Goal: Information Seeking & Learning: Learn about a topic

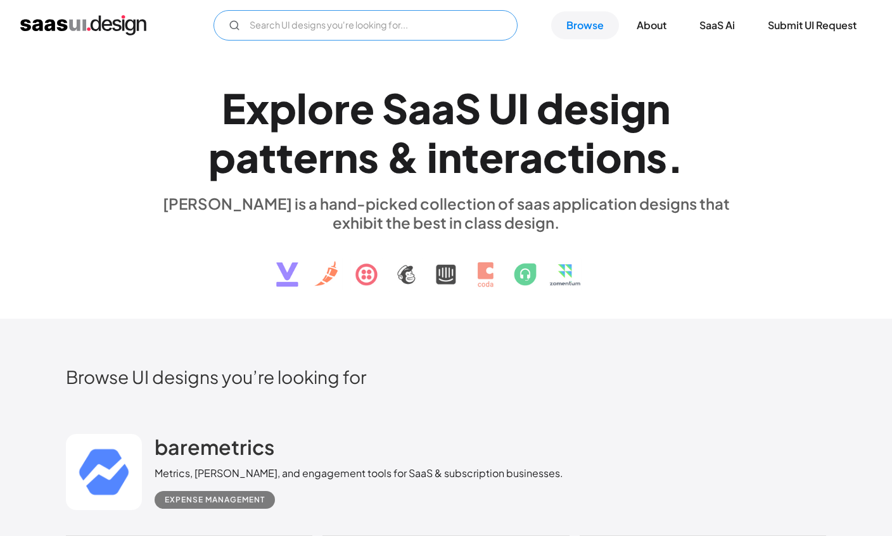
click at [483, 33] on input "Email Form" at bounding box center [366, 25] width 304 height 30
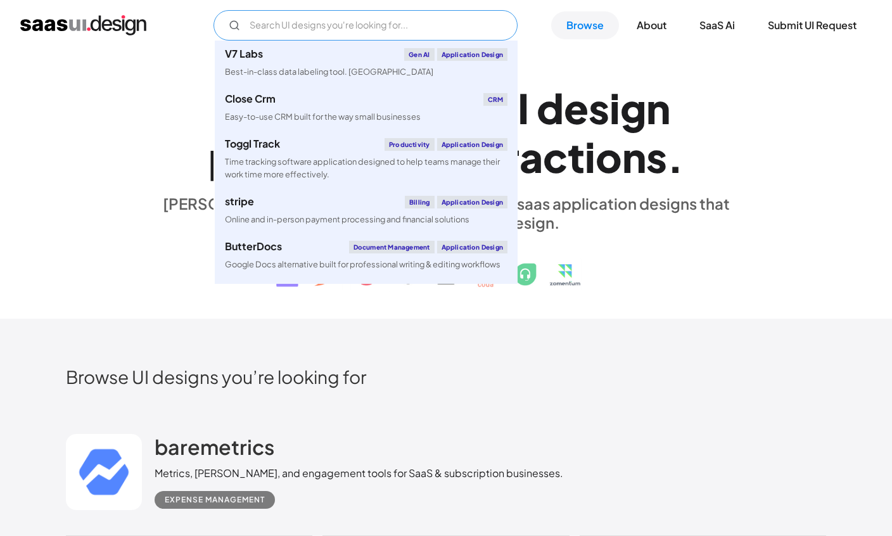
click at [261, 22] on input "Email Form" at bounding box center [366, 25] width 304 height 30
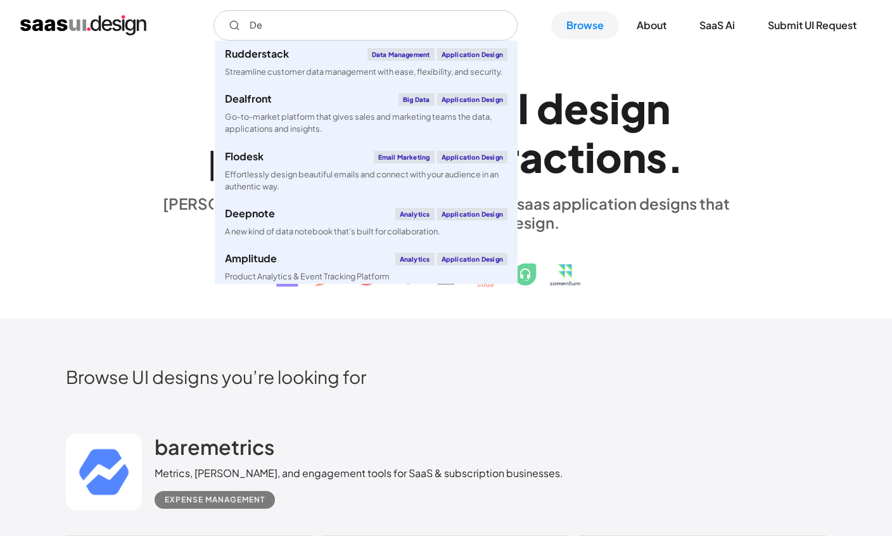
click at [803, 160] on div "E x p l o r e S a a S U I d e s i g n p a t t e r n s & i n t e r a c t i o n s…" at bounding box center [446, 184] width 760 height 227
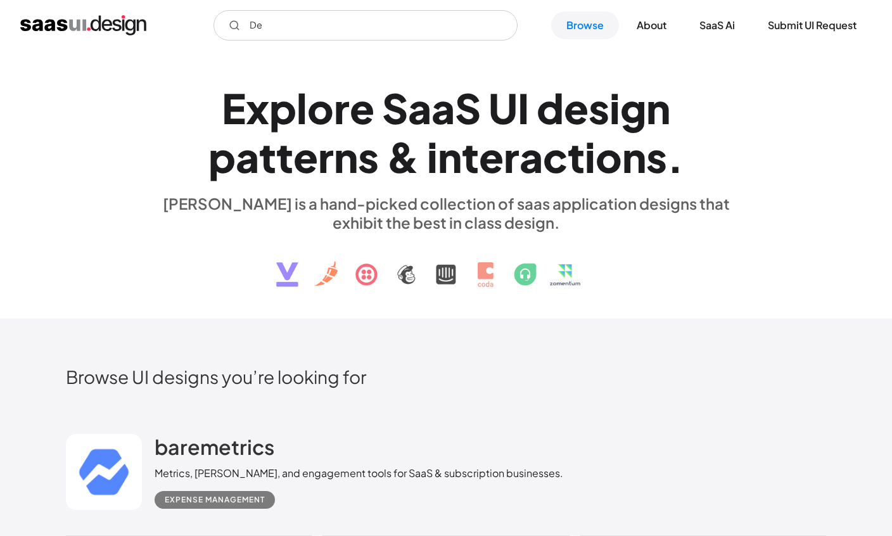
click at [725, 31] on link "SaaS Ai" at bounding box center [717, 25] width 66 height 28
click at [706, 122] on h1 "E x p l o r e S a a S U I d e s i g n p a t t e r n s & i n t e r a c t i o n s…" at bounding box center [446, 133] width 583 height 98
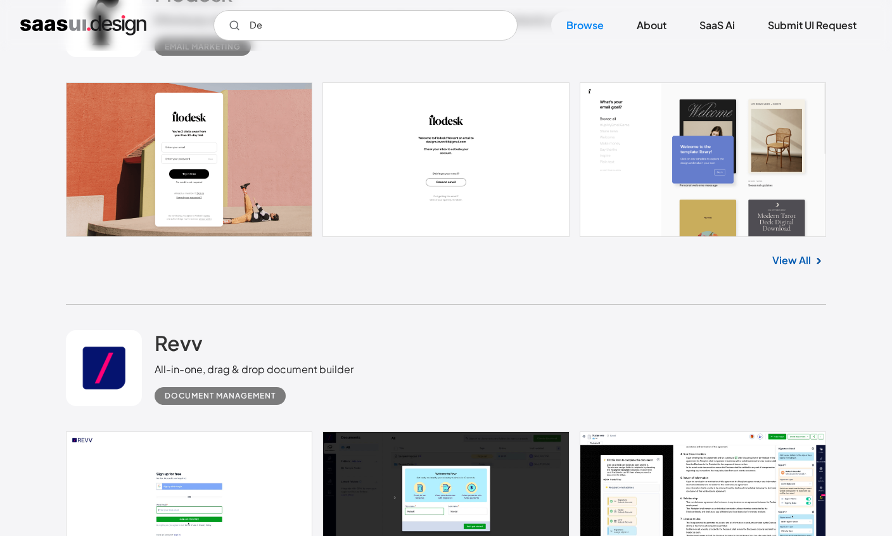
scroll to position [867, 0]
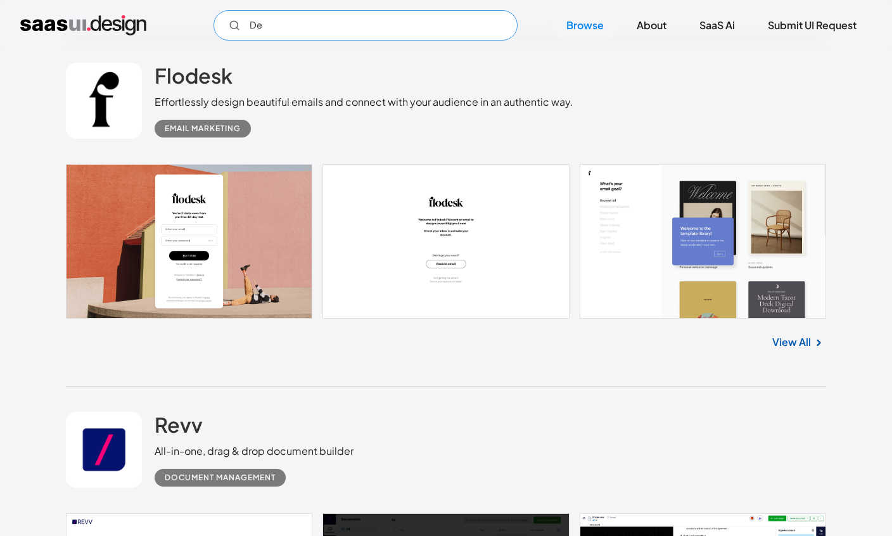
click at [485, 26] on input "De" at bounding box center [366, 25] width 304 height 30
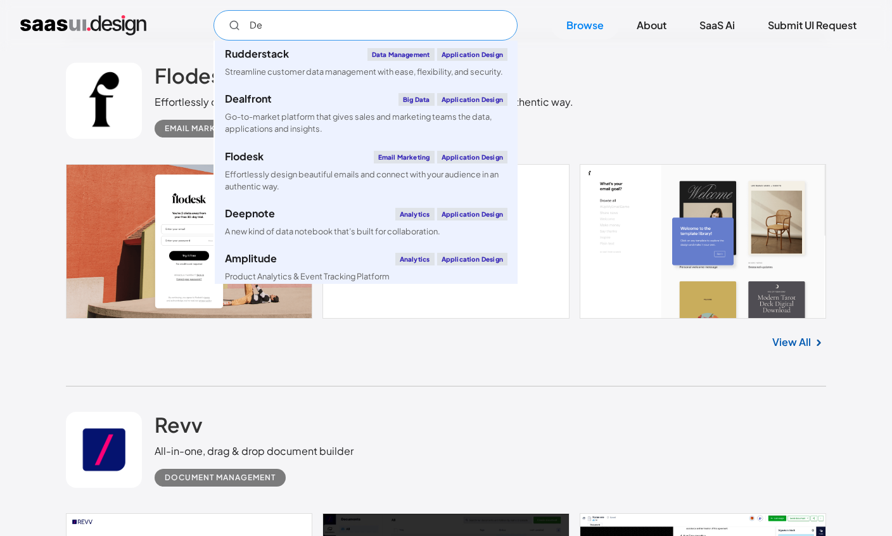
scroll to position [698, 0]
type input "D"
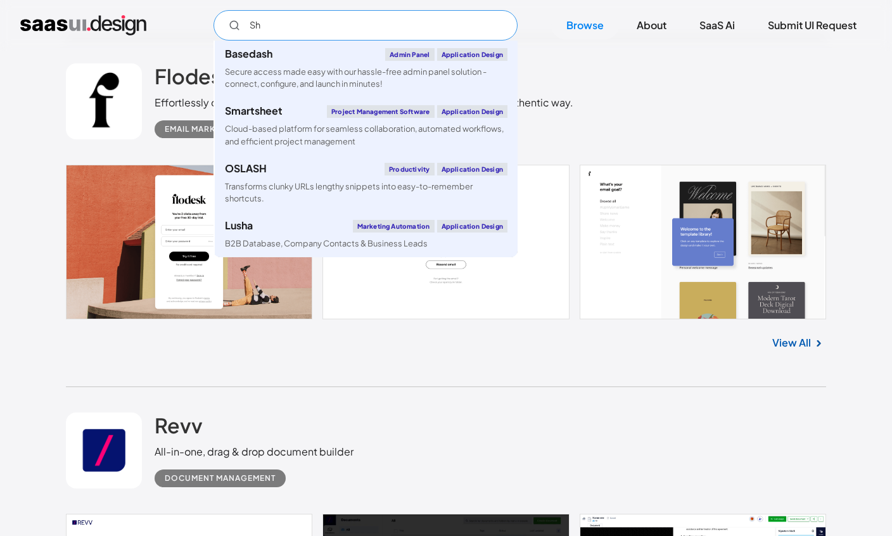
type input "S"
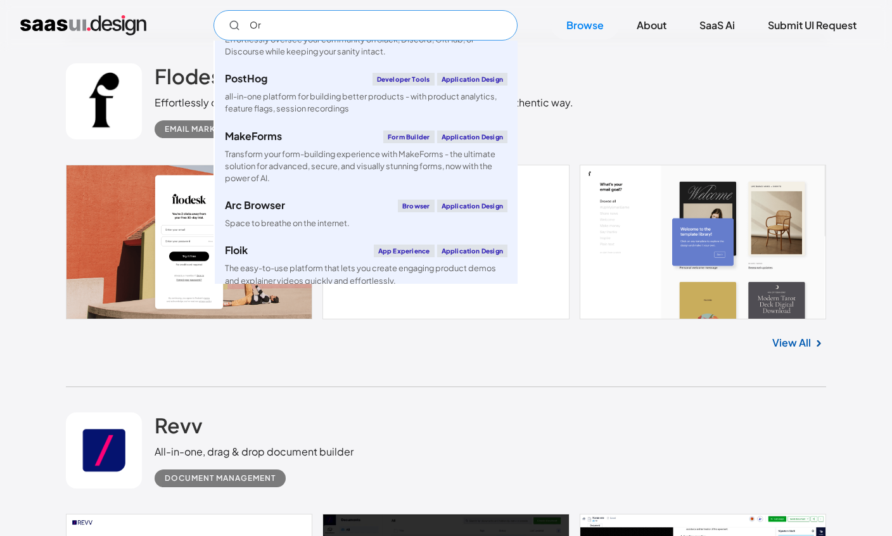
scroll to position [56, 0]
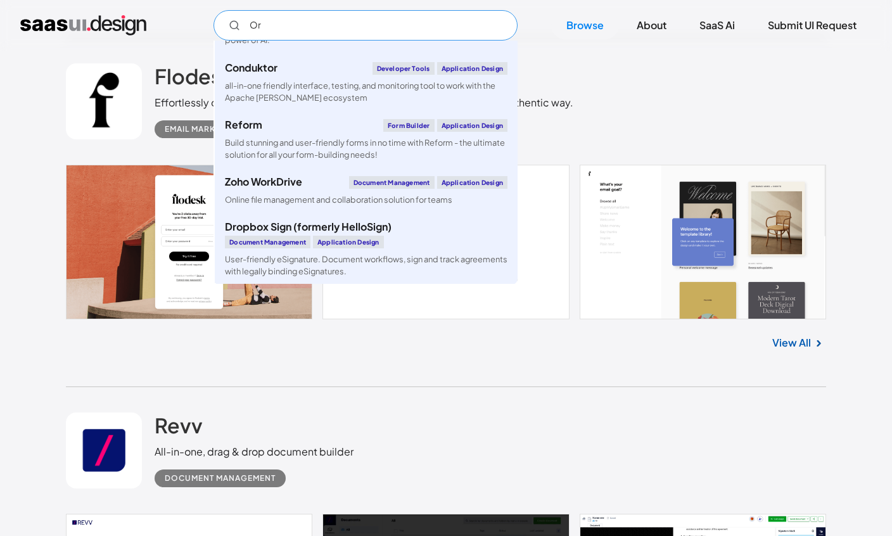
type input "O"
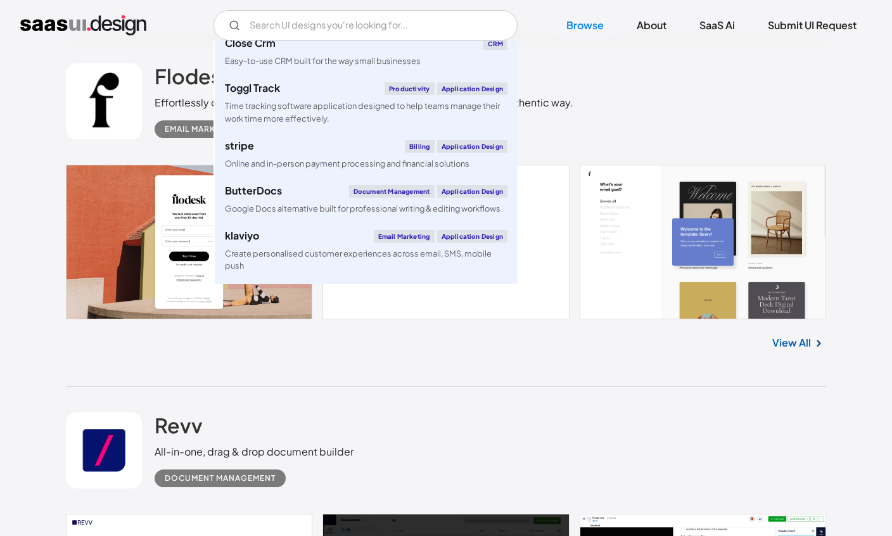
click at [729, 103] on div "Flodesk Effortlessly design beautiful emails and connect with your audience in …" at bounding box center [446, 101] width 760 height 127
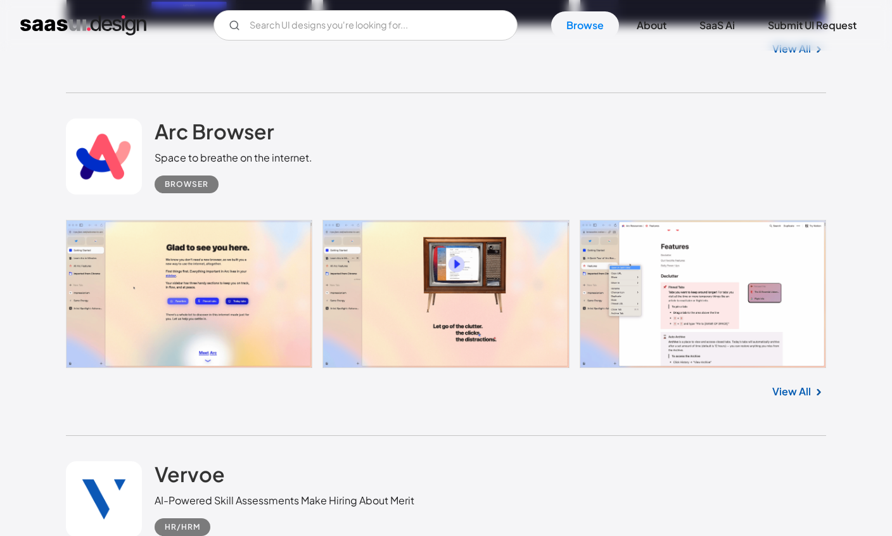
scroll to position [33039, 0]
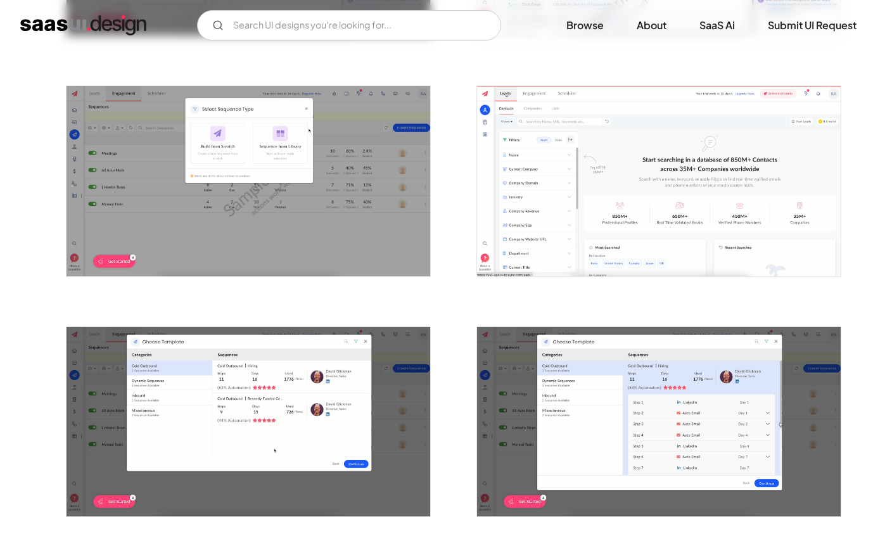
scroll to position [694, 0]
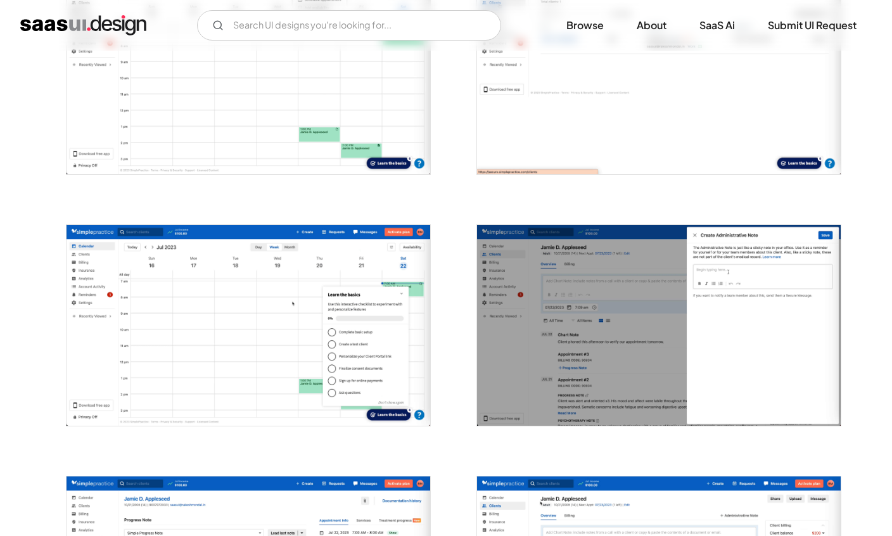
scroll to position [644, 0]
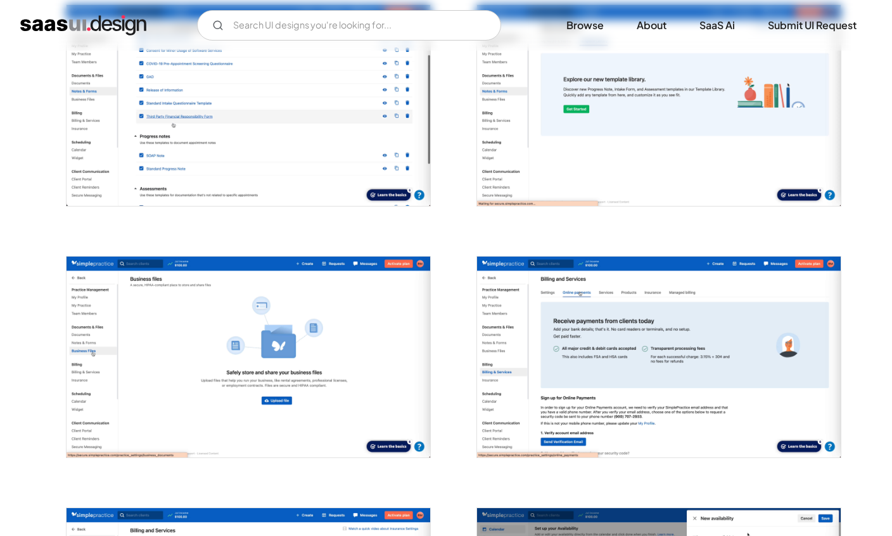
scroll to position [2549, 0]
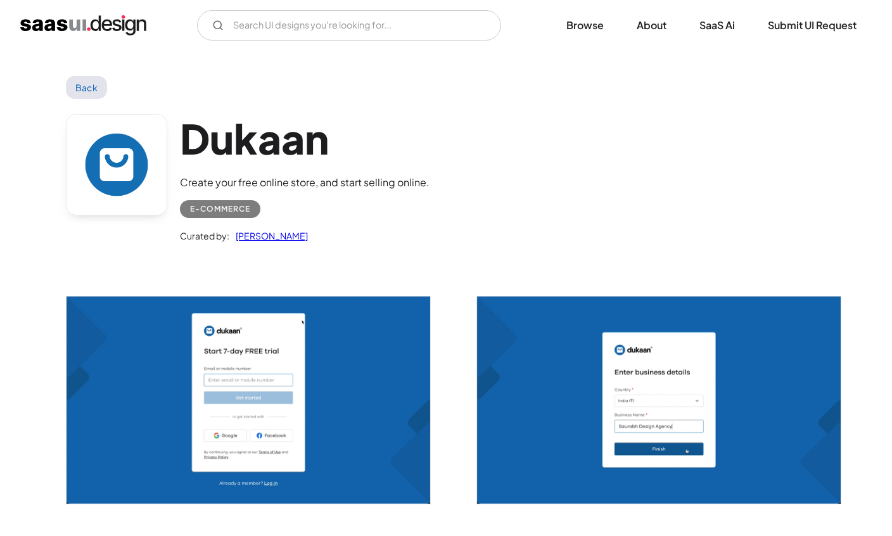
click at [210, 212] on div "E-commerce" at bounding box center [220, 208] width 60 height 15
click at [219, 203] on div "E-commerce" at bounding box center [220, 208] width 60 height 15
click at [217, 198] on div "E-commerce" at bounding box center [305, 204] width 250 height 28
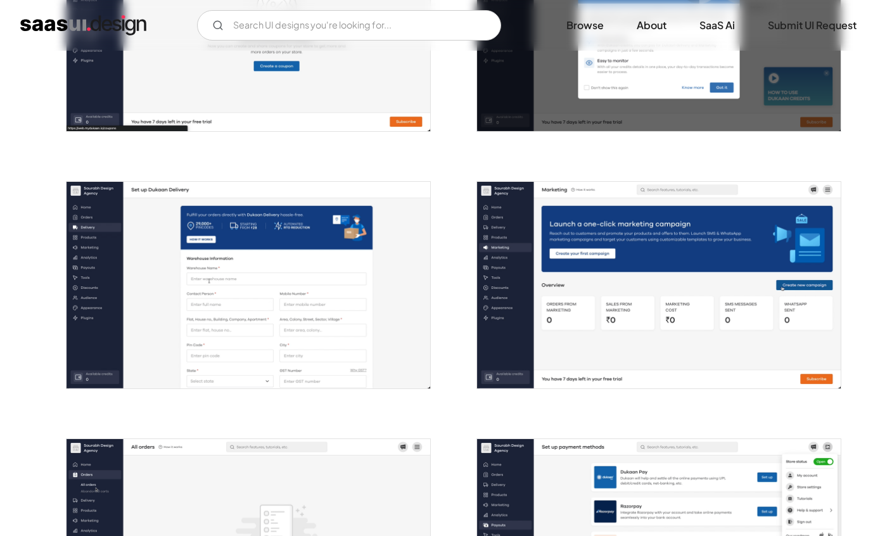
scroll to position [1598, 0]
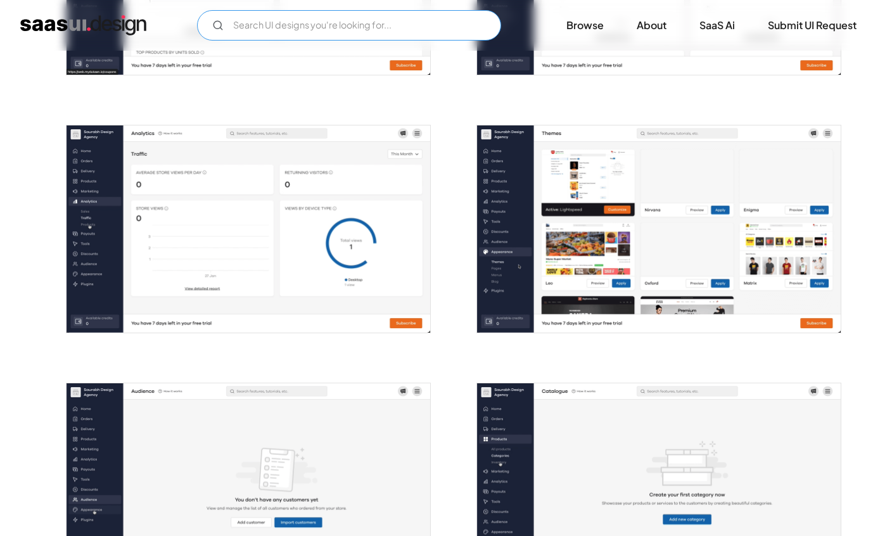
click at [253, 40] on input "Email Form" at bounding box center [349, 25] width 304 height 30
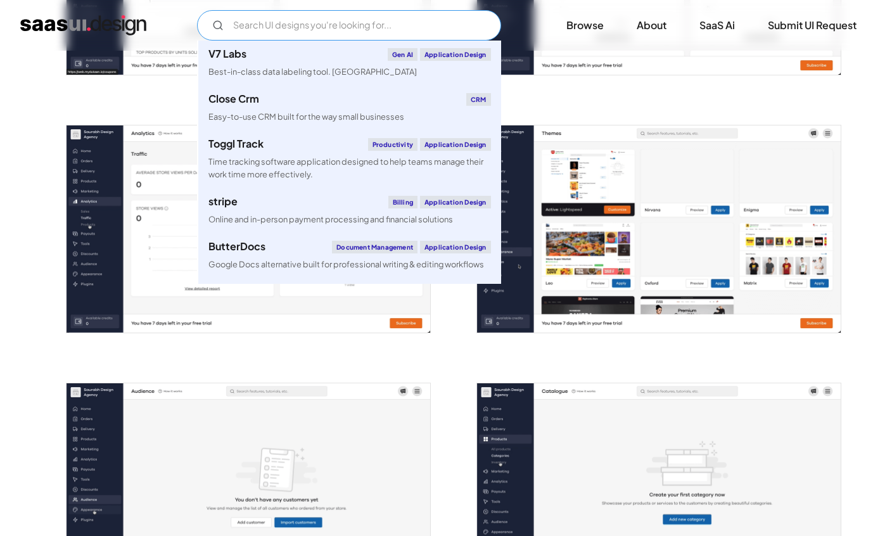
scroll to position [944, 0]
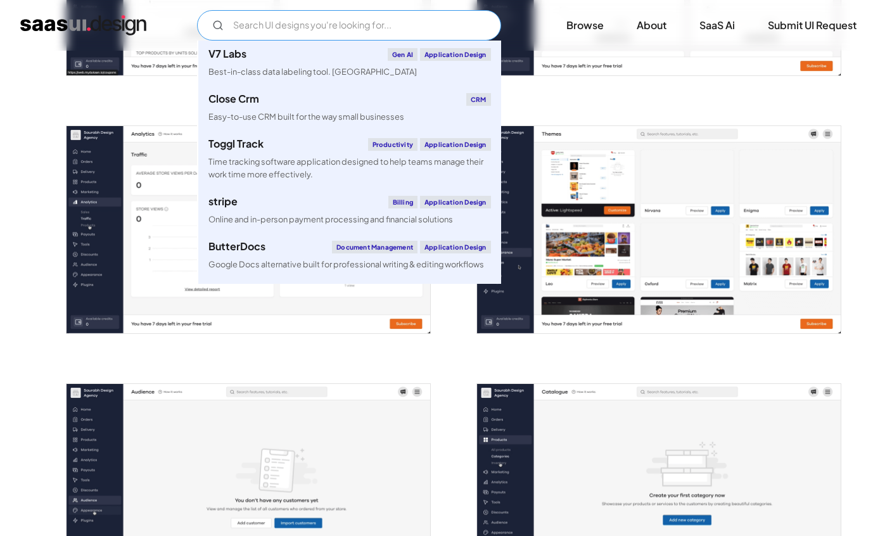
type input "W"
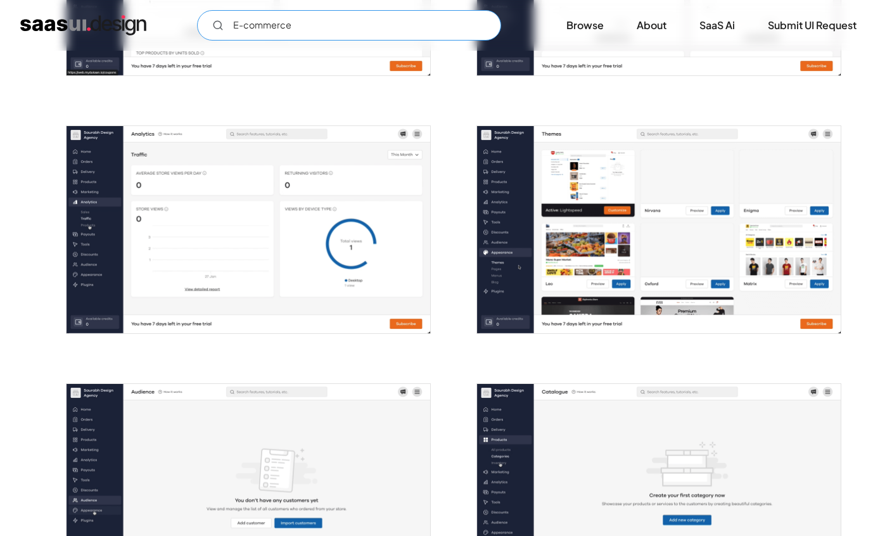
type input "E-commerce"
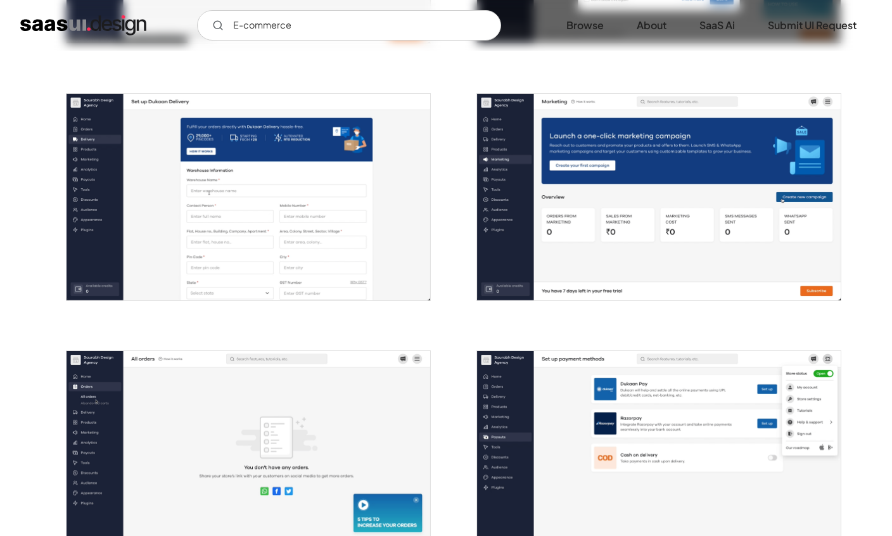
scroll to position [1749, 0]
